Goal: Task Accomplishment & Management: Manage account settings

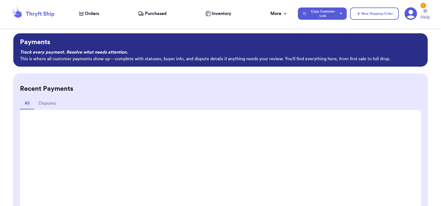
scroll to position [45, 0]
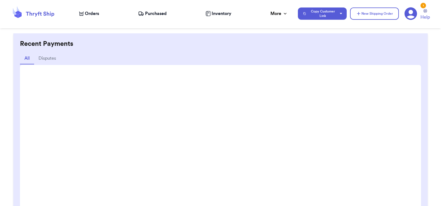
click at [88, 14] on span "Orders" at bounding box center [92, 13] width 14 height 7
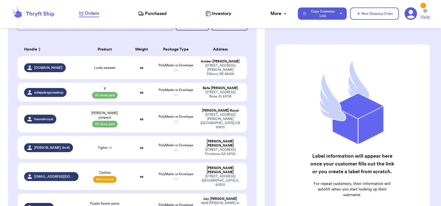
scroll to position [173, 0]
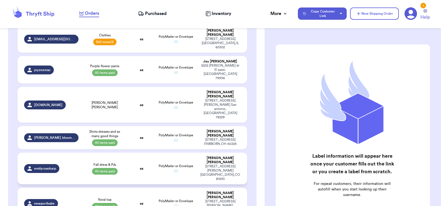
click at [182, 153] on td "PolyMailer or Envelope ✉️" at bounding box center [175, 169] width 41 height 32
select select "paid"
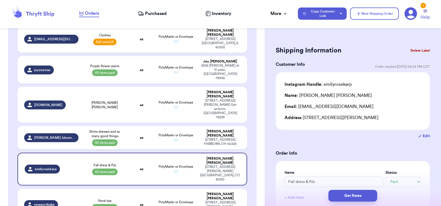
scroll to position [213, 0]
type input "MJ dress, long sleeve shirt and dress"
type input "36"
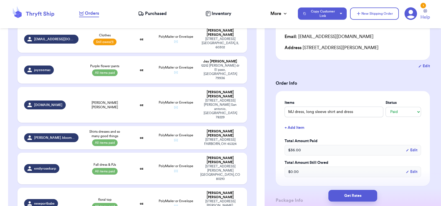
scroll to position [70, 0]
click at [328, 111] on input "MJ dress, long sleeve shirt and dress" at bounding box center [334, 111] width 99 height 11
click at [326, 111] on input "MJ dress, long sleeve shirt and dress" at bounding box center [334, 111] width 99 height 11
type input "MJ dress, long sleeve shirt and dress"
type input "MJ dress, long sleeve M shirt and dress"
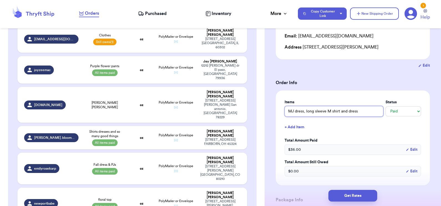
type input "MJ dress, long sleeve MJ shirt and dress"
click at [354, 111] on input "MJ dress, long sleeve MJ shirt and dress" at bounding box center [334, 111] width 99 height 11
type input "MJ dress, long sleeve MJ shirt and d"
type input "MJ dress, long sleeve MJ shirt and do"
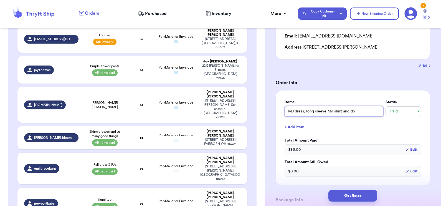
type input "MJ dress, long sleeve MJ shirt and dog"
type input "MJ dress, long sleeve MJ shirt and dog c"
type input "MJ dress, long sleeve MJ shirt and dog cr"
type input "MJ dress, long sleeve MJ shirt and dog cre"
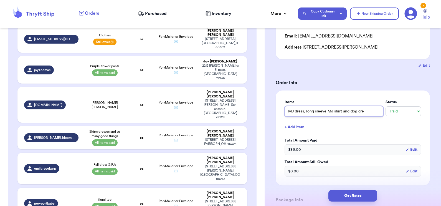
type input "MJ dress, long sleeve MJ shirt and dog crew"
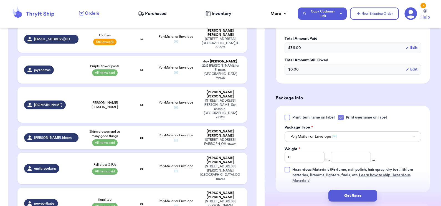
scroll to position [184, 0]
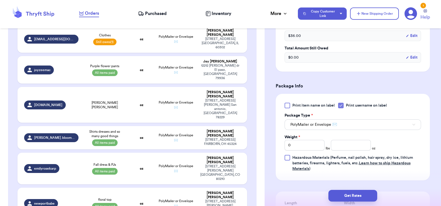
type input "MJ dress, long sleeve MJ shirt and dog crew"
click at [296, 144] on input "0" at bounding box center [305, 145] width 40 height 11
type input "01"
click at [351, 147] on input "number" at bounding box center [351, 145] width 40 height 11
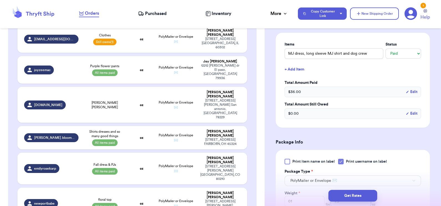
scroll to position [298, 0]
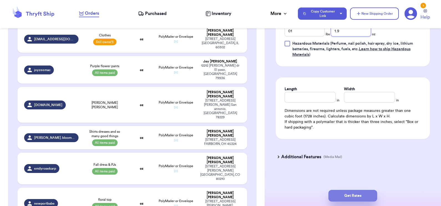
type input "1.9"
click at [354, 196] on button "Get Rates" at bounding box center [353, 196] width 49 height 12
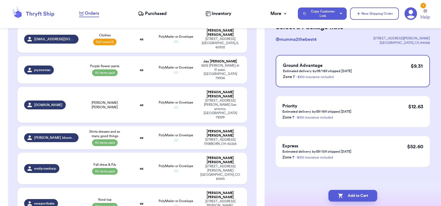
scroll to position [0, 0]
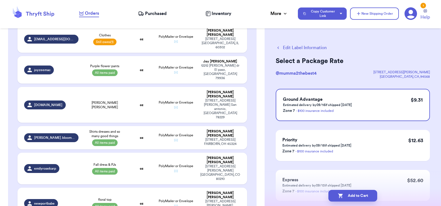
click at [306, 47] on button "Edit Label Information" at bounding box center [301, 47] width 51 height 7
select select "paid"
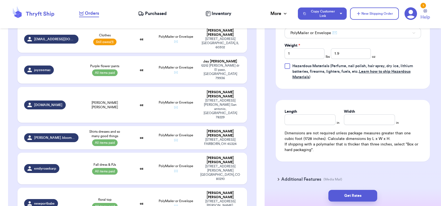
scroll to position [298, 0]
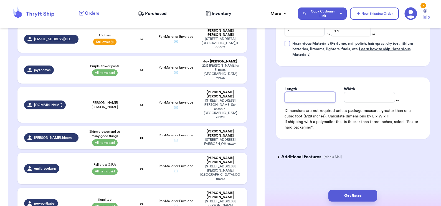
click at [314, 93] on input "Length" at bounding box center [310, 97] width 51 height 11
type input "8.5"
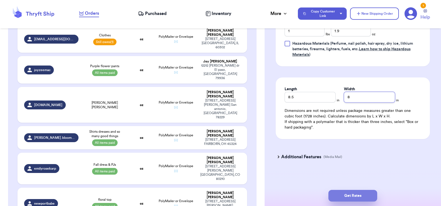
type input "8"
click at [357, 198] on button "Get Rates" at bounding box center [353, 196] width 49 height 12
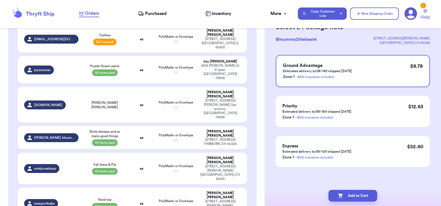
scroll to position [0, 0]
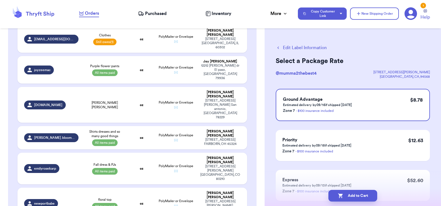
click at [290, 46] on button "Edit Label Information" at bounding box center [301, 47] width 51 height 7
select select "paid"
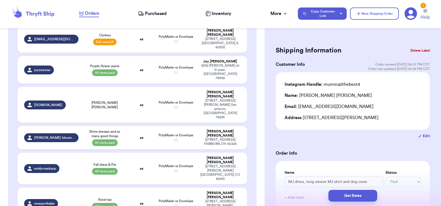
drag, startPoint x: 302, startPoint y: 117, endPoint x: 380, endPoint y: 118, distance: 77.7
click at [380, 118] on div "Address [STREET_ADDRESS][PERSON_NAME]" at bounding box center [353, 117] width 137 height 7
copy div "[STREET_ADDRESS][PERSON_NAME]"
drag, startPoint x: 298, startPoint y: 105, endPoint x: 342, endPoint y: 107, distance: 44.2
click at [342, 107] on div "Email: [EMAIL_ADDRESS][DOMAIN_NAME]" at bounding box center [353, 106] width 137 height 7
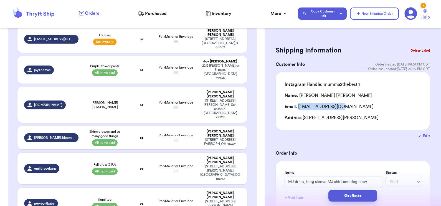
copy div "[EMAIL_ADDRESS][DOMAIN_NAME]"
click at [419, 49] on button "Delete Label" at bounding box center [421, 50] width 24 height 12
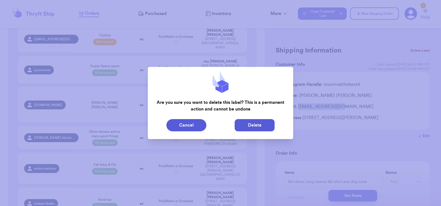
click at [250, 124] on button "Delete" at bounding box center [255, 125] width 40 height 12
type input "Lucky sweater"
select select "unknown"
type input "0"
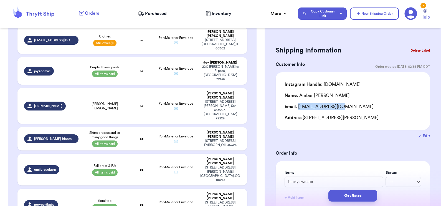
type input "0"
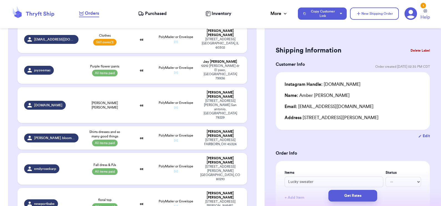
type input "Lola rainbow lips"
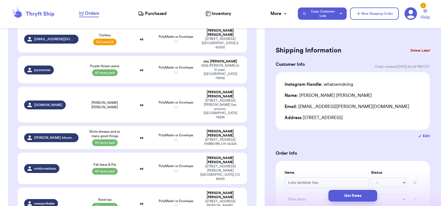
scroll to position [39, 0]
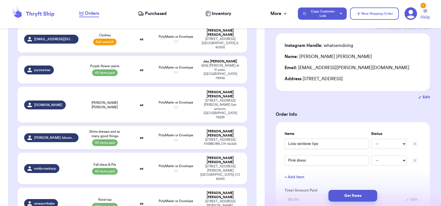
type input "Soccer shirt"
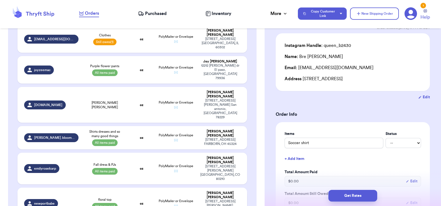
click at [133, 188] on td "oz" at bounding box center [141, 204] width 27 height 32
type input "floral top"
select select "paid"
type input "9.5"
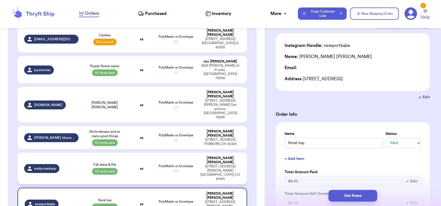
click at [119, 162] on div "Fall dress & PJs All items paid" at bounding box center [104, 168] width 39 height 12
type input "Fall dress & PJs"
type input "24.5"
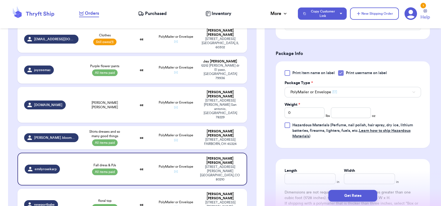
scroll to position [218, 0]
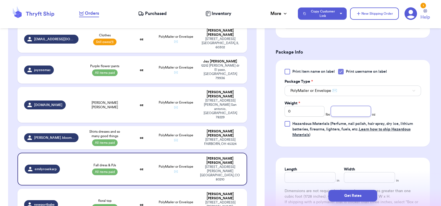
click at [354, 109] on input "number" at bounding box center [351, 111] width 40 height 11
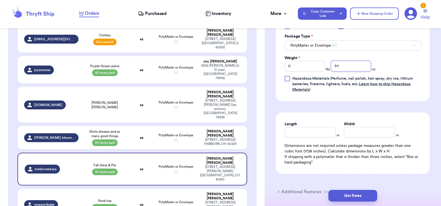
scroll to position [263, 0]
type input "9.1"
click at [357, 193] on button "Get Rates" at bounding box center [353, 196] width 49 height 12
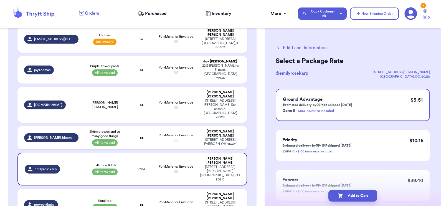
click at [357, 193] on button "Add to Cart" at bounding box center [353, 196] width 49 height 12
checkbox input "true"
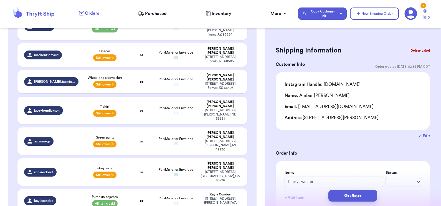
scroll to position [512, 0]
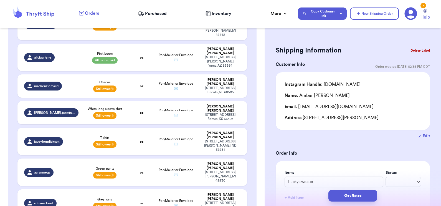
type input "Organic cotton size 8 navy sweater"
select select "unpaid"
type input "15"
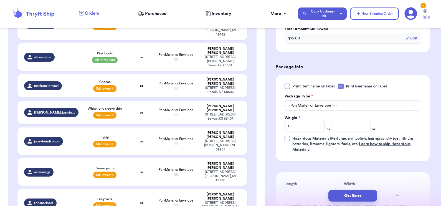
scroll to position [206, 0]
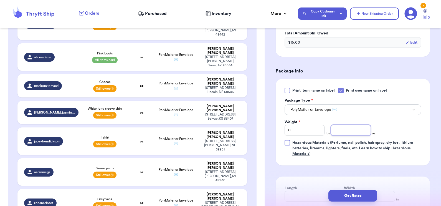
click at [350, 126] on input "number" at bounding box center [351, 130] width 40 height 11
type input "13"
click at [407, 125] on div "Print item name on label Print username on label Package Type * PolyMailer or E…" at bounding box center [353, 122] width 137 height 69
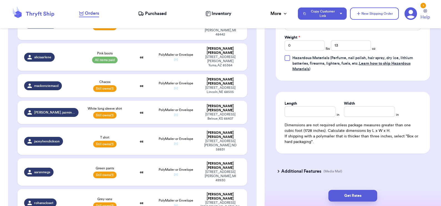
scroll to position [298, 0]
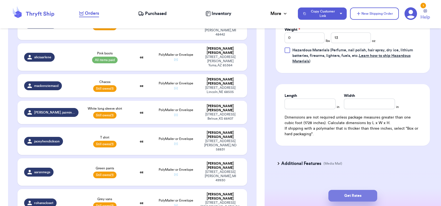
click at [348, 193] on button "Get Rates" at bounding box center [353, 196] width 49 height 12
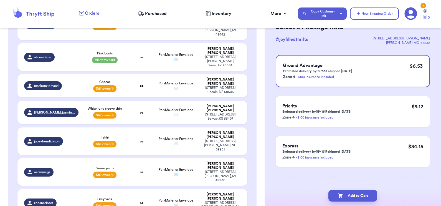
scroll to position [0, 0]
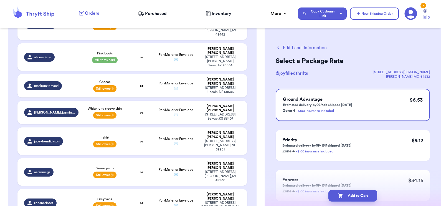
click at [348, 193] on button "Add to Cart" at bounding box center [353, 196] width 49 height 12
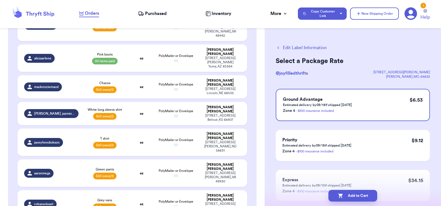
checkbox input "true"
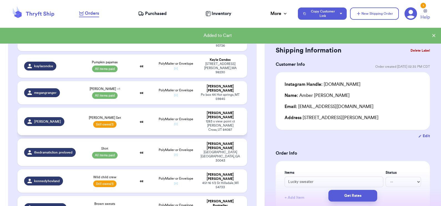
scroll to position [682, 0]
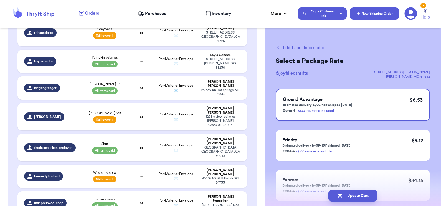
click at [360, 16] on icon "button" at bounding box center [359, 14] width 6 height 6
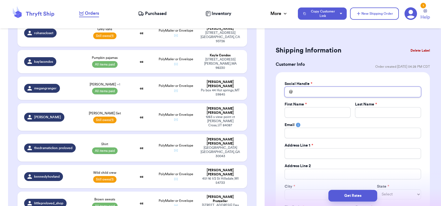
click at [330, 97] on input "Total Amount Paid" at bounding box center [353, 92] width 137 height 11
type input "_"
type input "_m"
type input "_ma"
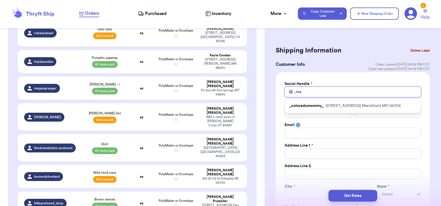
type input "_mae"
type input "_ma"
type input "_mae"
type input "_ma"
type input "_mak"
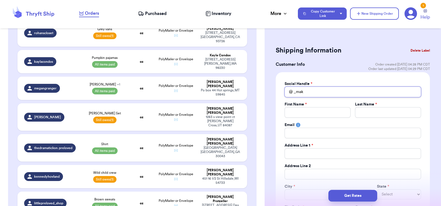
type input "_make"
type input "_makeu"
type input "_makeup"
type input "_makeupl"
type input "_makeuplo"
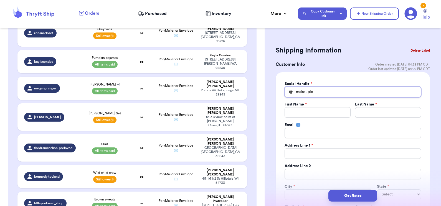
type input "_makeuplov"
type input "_makeuplove"
type input "_makeuplover"
type input "_makeuploverk"
type input "_makeuploverke"
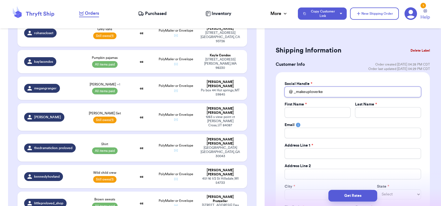
type input "_makeuploverkel"
type input "_makeuploverkell"
type input "_makeuploverkelly"
type input "_makeuploverkelly_"
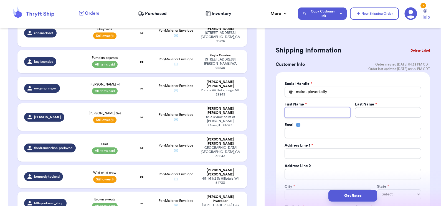
type input "K"
type input "Ke"
type input "Kel"
type input "[PERSON_NAME]"
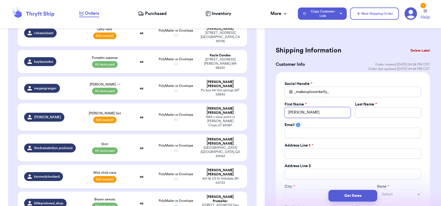
type input "[PERSON_NAME]"
type input "J"
type input "Jo"
type input "[PERSON_NAME]"
type input "[PERSON_NAME]="
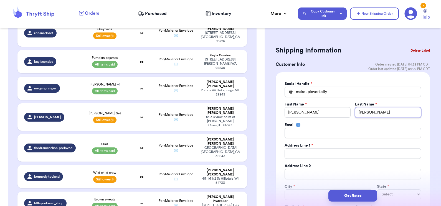
type input "[PERSON_NAME]=s"
type input "[PERSON_NAME]="
type input "[PERSON_NAME]"
type input "Jo"
type input "[PERSON_NAME]"
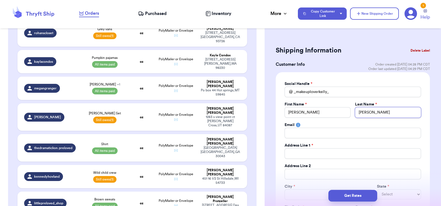
type input "[PERSON_NAME]"
type input "Josel"
type input "Joseli"
type input "[PERSON_NAME]"
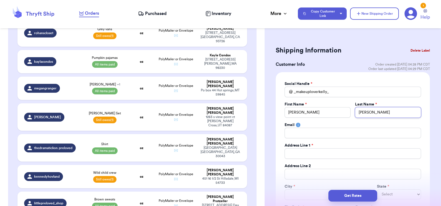
click at [359, 111] on input "[PERSON_NAME]" at bounding box center [388, 112] width 66 height 11
type input "A"
type input "Ar"
type input "Are"
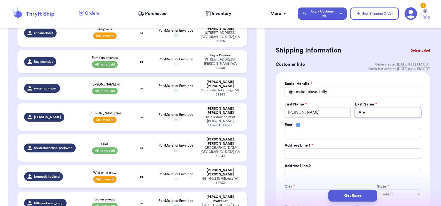
type input "[PERSON_NAME]"
type input "Arell"
type input "Arella"
type input "Arellan"
type input "[PERSON_NAME]"
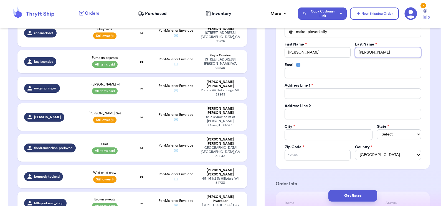
scroll to position [60, 0]
type input "[PERSON_NAME]"
click at [310, 97] on input "Total Amount Paid" at bounding box center [353, 93] width 137 height 11
type input "4"
type input "40"
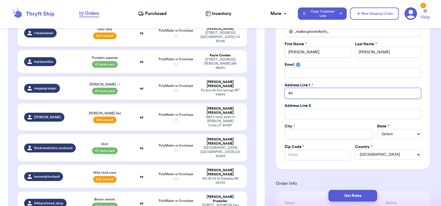
type input "402"
type input "402 P"
type input "402 Pi"
type input "402 Pie"
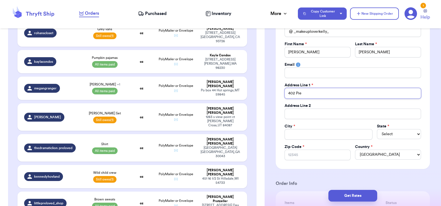
type input "402 Pied"
type input "402 Piedm"
type input "402 Piedmo"
type input "402 Piedmon"
type input "402 [GEOGRAPHIC_DATA]"
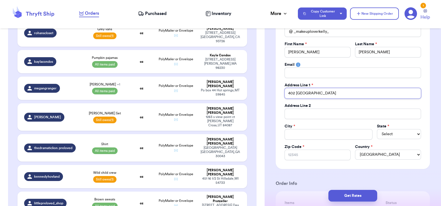
type input "402 PiedmontG"
type input "402 PiedmontGo"
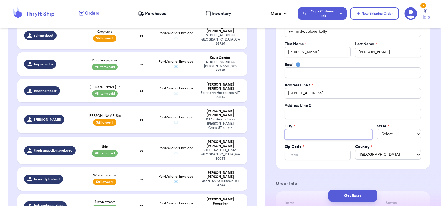
scroll to position [705, 0]
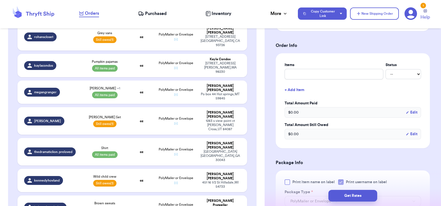
scroll to position [198, 0]
click at [319, 74] on input "text" at bounding box center [334, 74] width 99 height 11
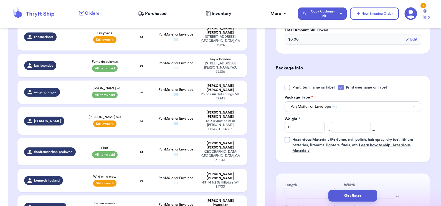
scroll to position [326, 0]
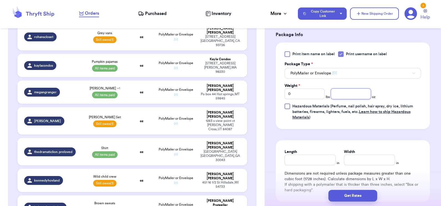
click at [342, 90] on input "number" at bounding box center [351, 94] width 40 height 11
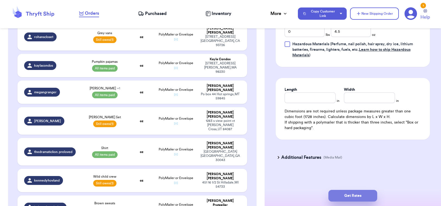
click at [357, 196] on button "Get Rates" at bounding box center [353, 196] width 49 height 12
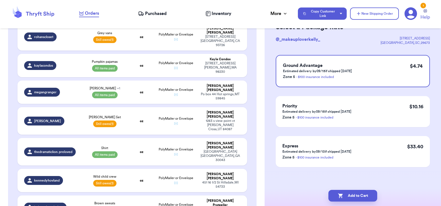
scroll to position [0, 0]
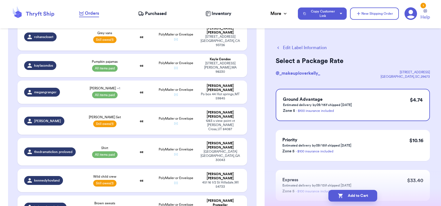
click at [357, 196] on button "Add to Cart" at bounding box center [353, 196] width 49 height 12
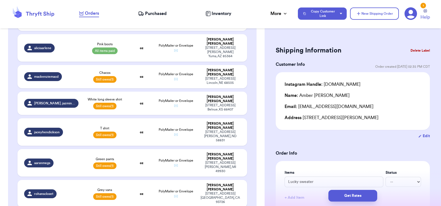
scroll to position [519, 0]
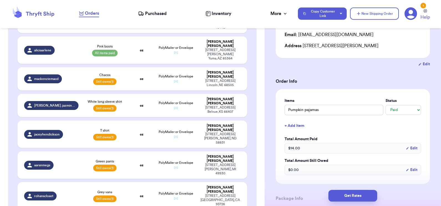
scroll to position [102, 0]
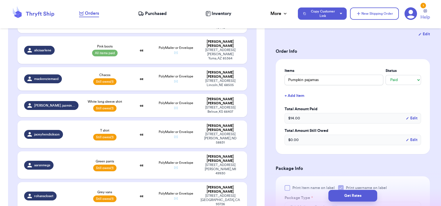
click at [295, 95] on button "+ Add Item" at bounding box center [353, 96] width 141 height 12
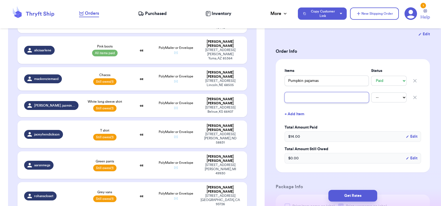
click at [295, 95] on input "text" at bounding box center [327, 97] width 84 height 11
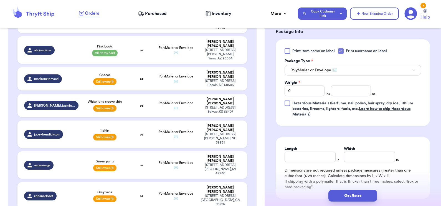
scroll to position [152, 0]
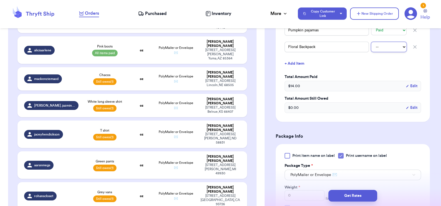
click at [390, 49] on select "-- Paid Owes" at bounding box center [389, 47] width 36 height 10
click at [371, 42] on select "-- Paid Owes" at bounding box center [389, 47] width 36 height 10
click at [304, 107] on div "$ 0.00 Edit" at bounding box center [353, 107] width 137 height 11
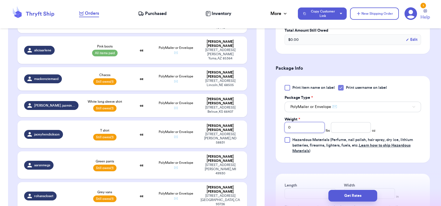
click at [302, 129] on input "0" at bounding box center [305, 127] width 40 height 11
click at [351, 129] on input "number" at bounding box center [351, 127] width 40 height 11
click at [357, 194] on button "Get Rates" at bounding box center [353, 196] width 49 height 12
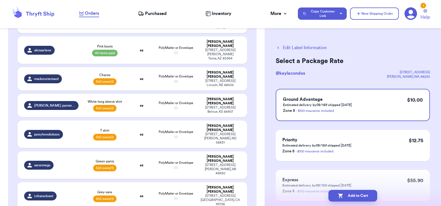
click at [297, 45] on button "Edit Label Information" at bounding box center [301, 47] width 51 height 7
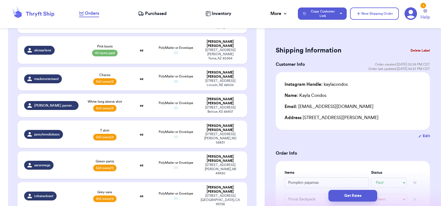
scroll to position [317, 0]
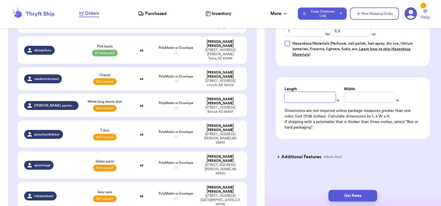
click at [290, 101] on input "Length" at bounding box center [310, 97] width 51 height 11
click at [366, 192] on button "Get Rates" at bounding box center [353, 196] width 49 height 12
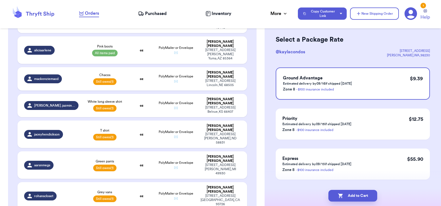
scroll to position [0, 0]
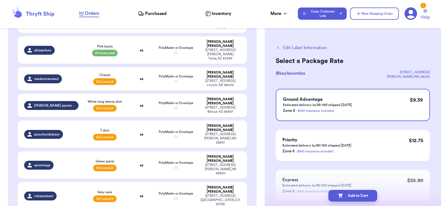
click at [315, 48] on button "Edit Label Information" at bounding box center [301, 47] width 51 height 7
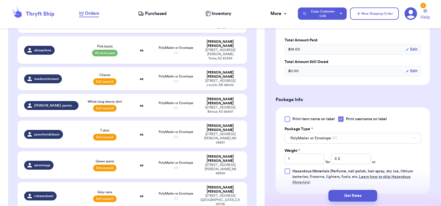
scroll to position [185, 0]
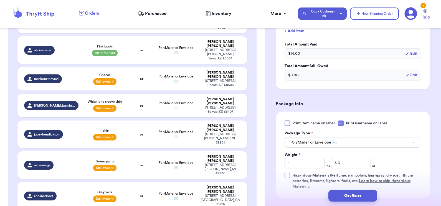
click at [302, 75] on div "$ 0.00 Edit" at bounding box center [353, 75] width 137 height 11
click at [406, 74] on button "Edit" at bounding box center [412, 75] width 12 height 6
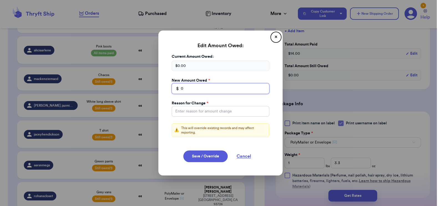
drag, startPoint x: 192, startPoint y: 90, endPoint x: 166, endPoint y: 90, distance: 25.5
click at [166, 90] on div "Current Amount Owed: $ 0.00 New Amount Owed * $ 0 Reason for Change * ⚠️ This w…" at bounding box center [220, 99] width 111 height 90
click at [206, 114] on input "Total Amount Paid" at bounding box center [221, 111] width 98 height 11
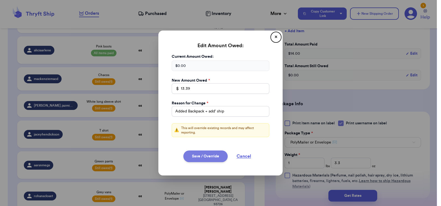
click at [203, 156] on button "Save / Override" at bounding box center [205, 156] width 44 height 12
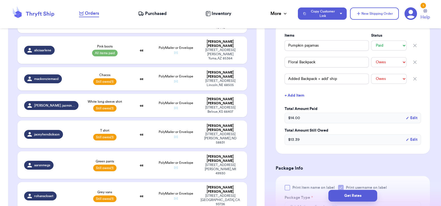
scroll to position [136, 0]
click at [414, 62] on icon "button" at bounding box center [415, 63] width 3 height 3
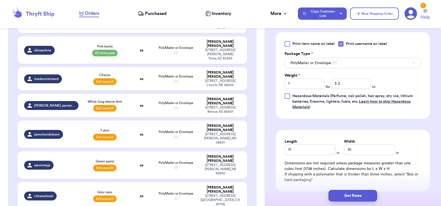
scroll to position [267, 0]
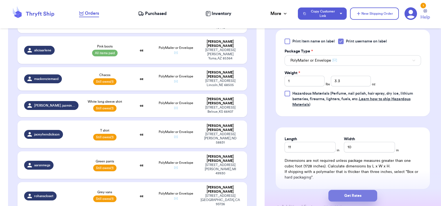
click at [350, 195] on button "Get Rates" at bounding box center [353, 196] width 49 height 12
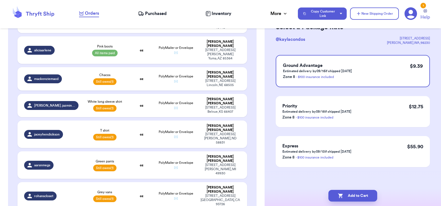
scroll to position [0, 0]
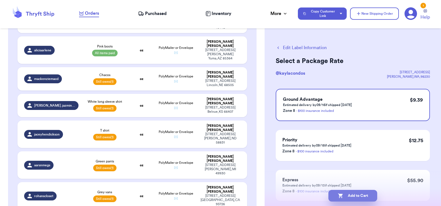
click at [361, 200] on button "Add to Cart" at bounding box center [353, 196] width 49 height 12
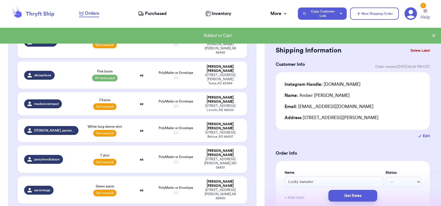
scroll to position [493, 0]
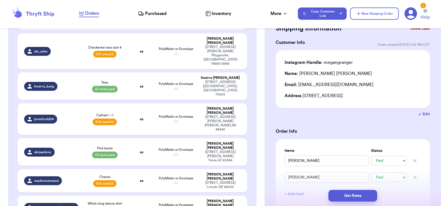
scroll to position [416, 0]
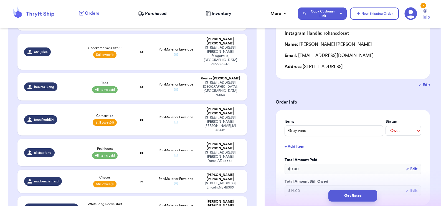
scroll to position [51, 0]
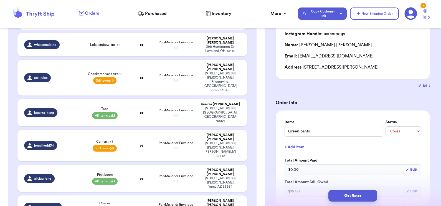
scroll to position [373, 0]
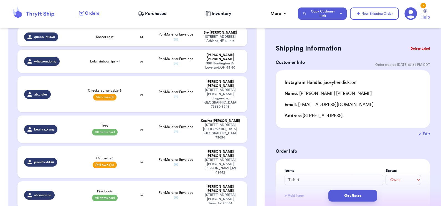
scroll to position [0, 0]
